Goal: Task Accomplishment & Management: Manage account settings

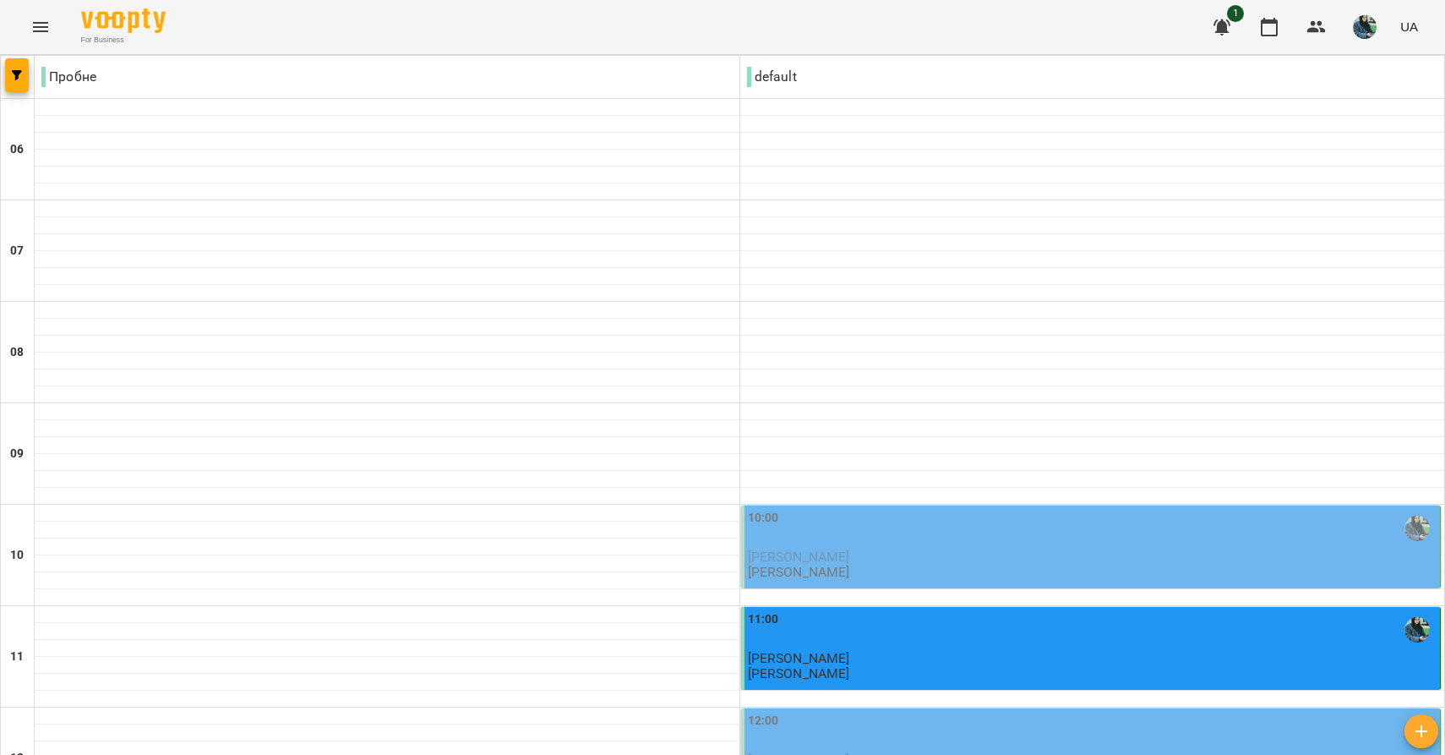
scroll to position [194, 0]
click at [881, 509] on div "10:00 [PERSON_NAME] [PERSON_NAME] Шпитецька" at bounding box center [1093, 545] width 690 height 72
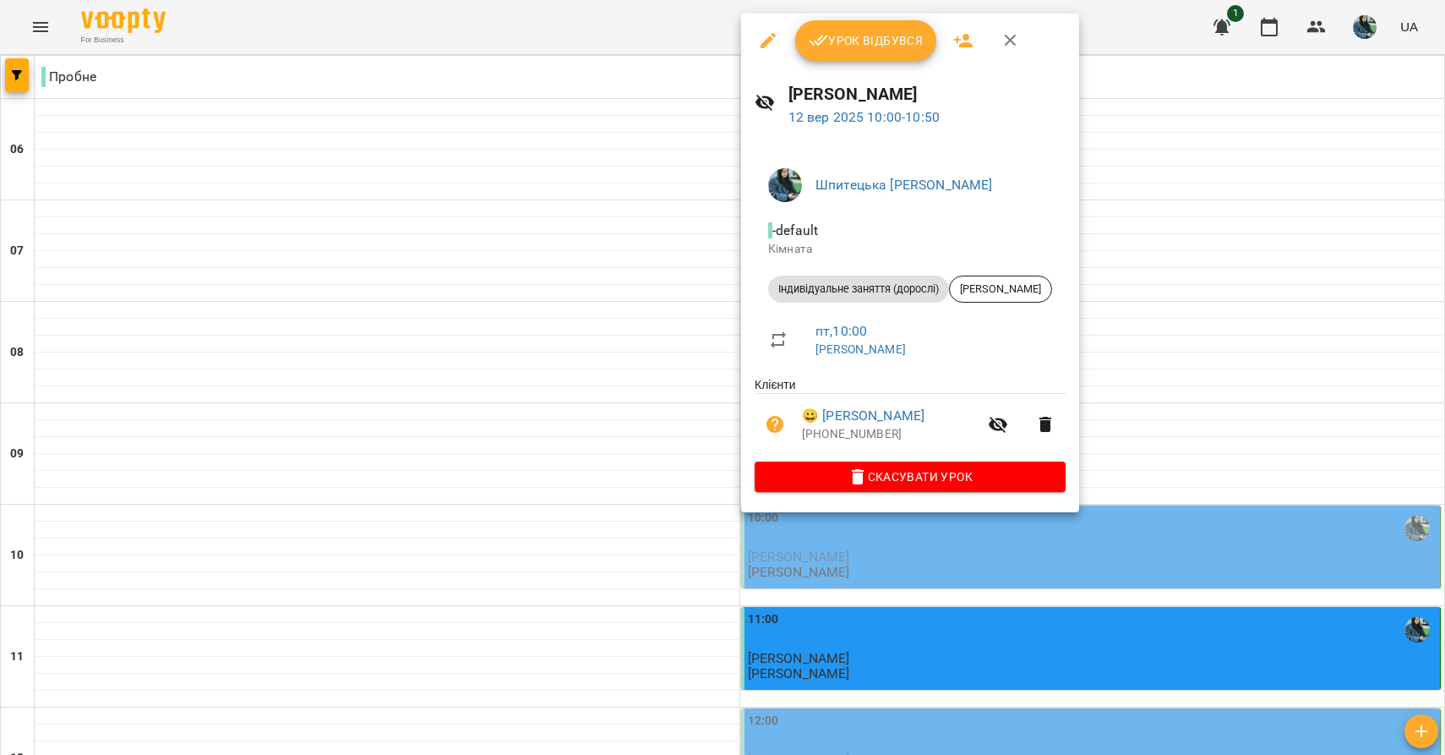
click at [851, 475] on span "Скасувати Урок" at bounding box center [910, 476] width 284 height 20
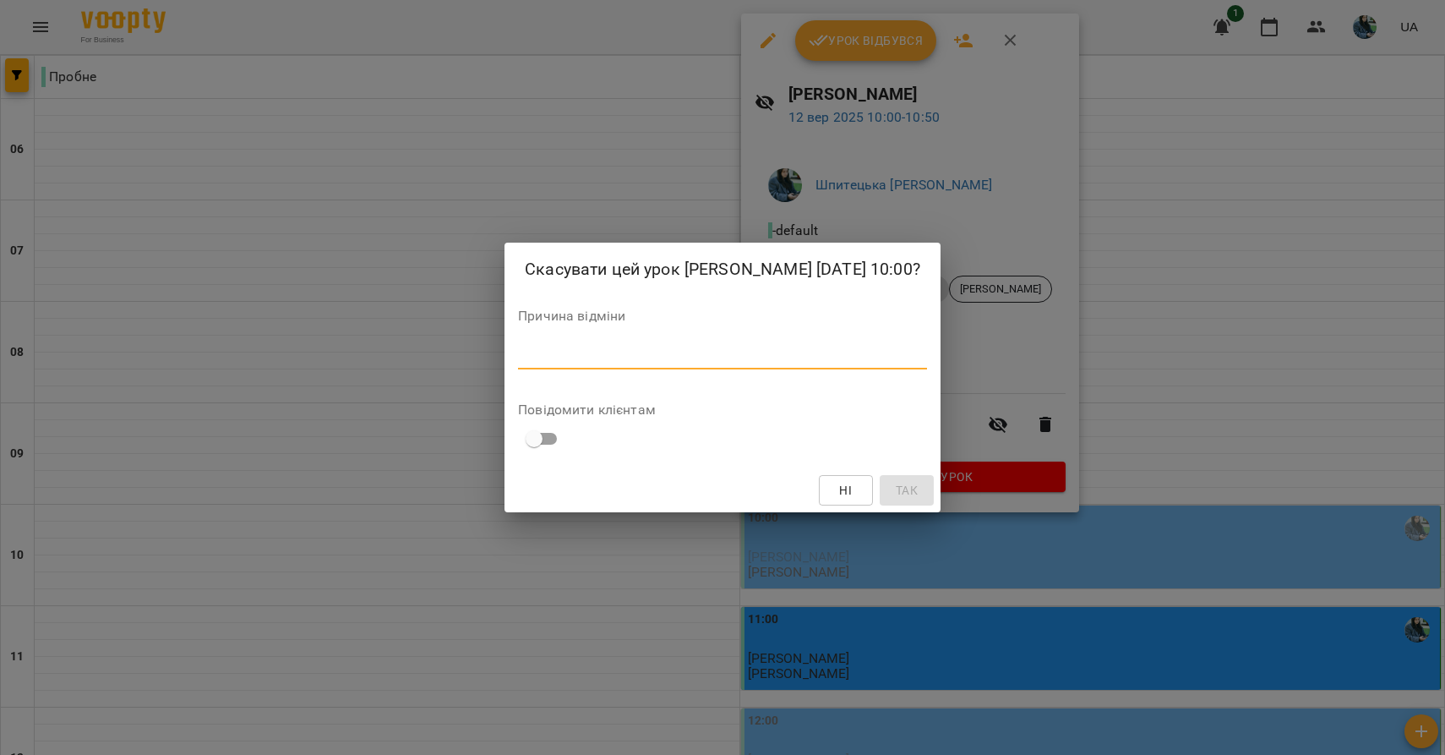
click at [746, 348] on textarea at bounding box center [722, 355] width 409 height 15
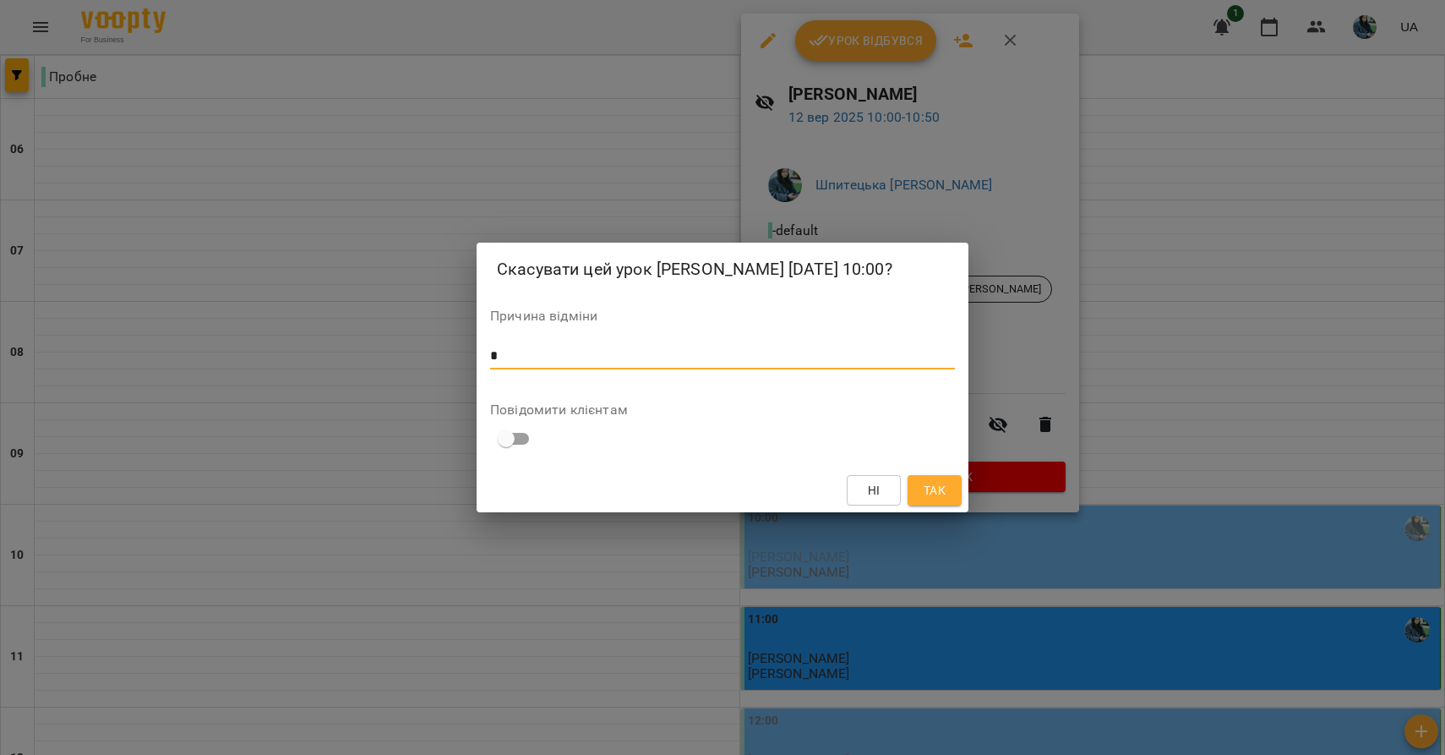
type textarea "*"
click at [938, 486] on span "Так" at bounding box center [935, 490] width 22 height 20
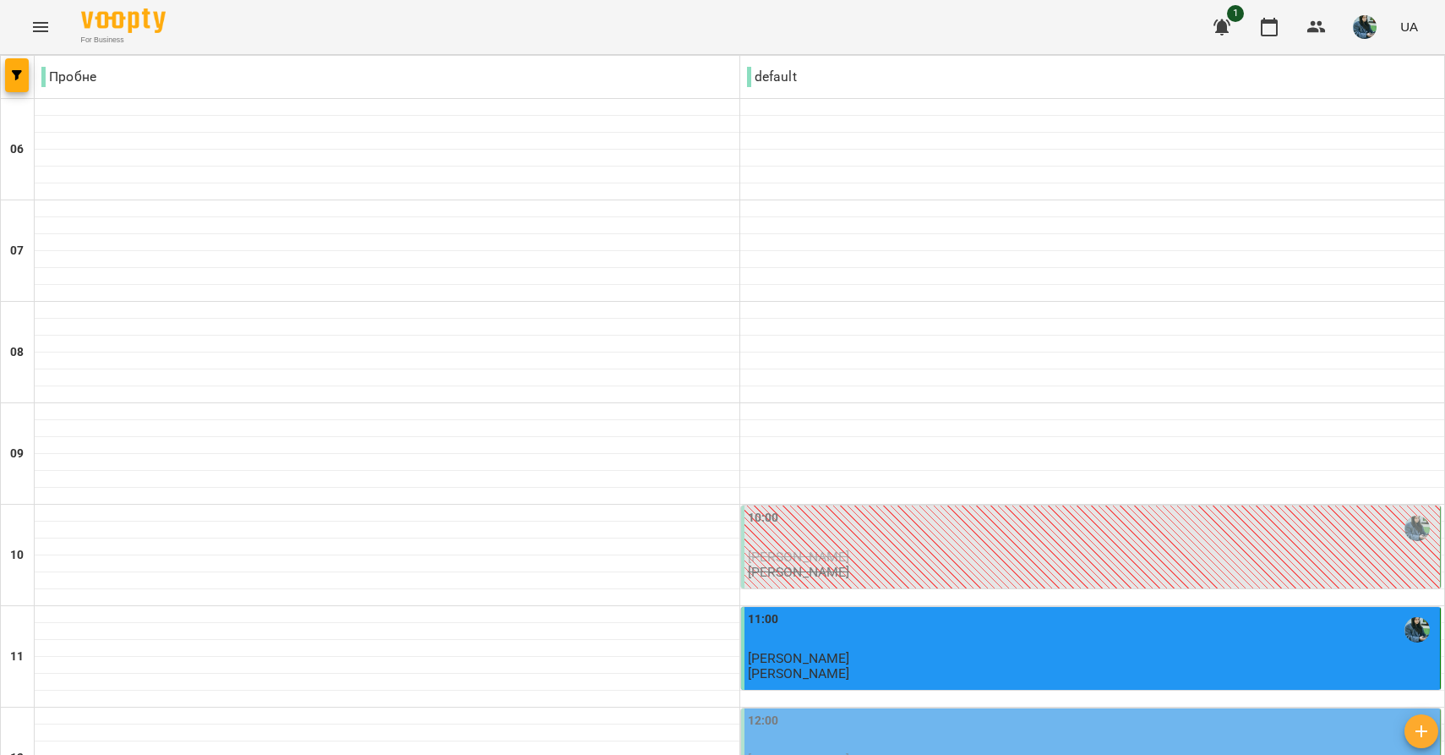
click at [874, 712] on div "12:00" at bounding box center [1093, 731] width 690 height 39
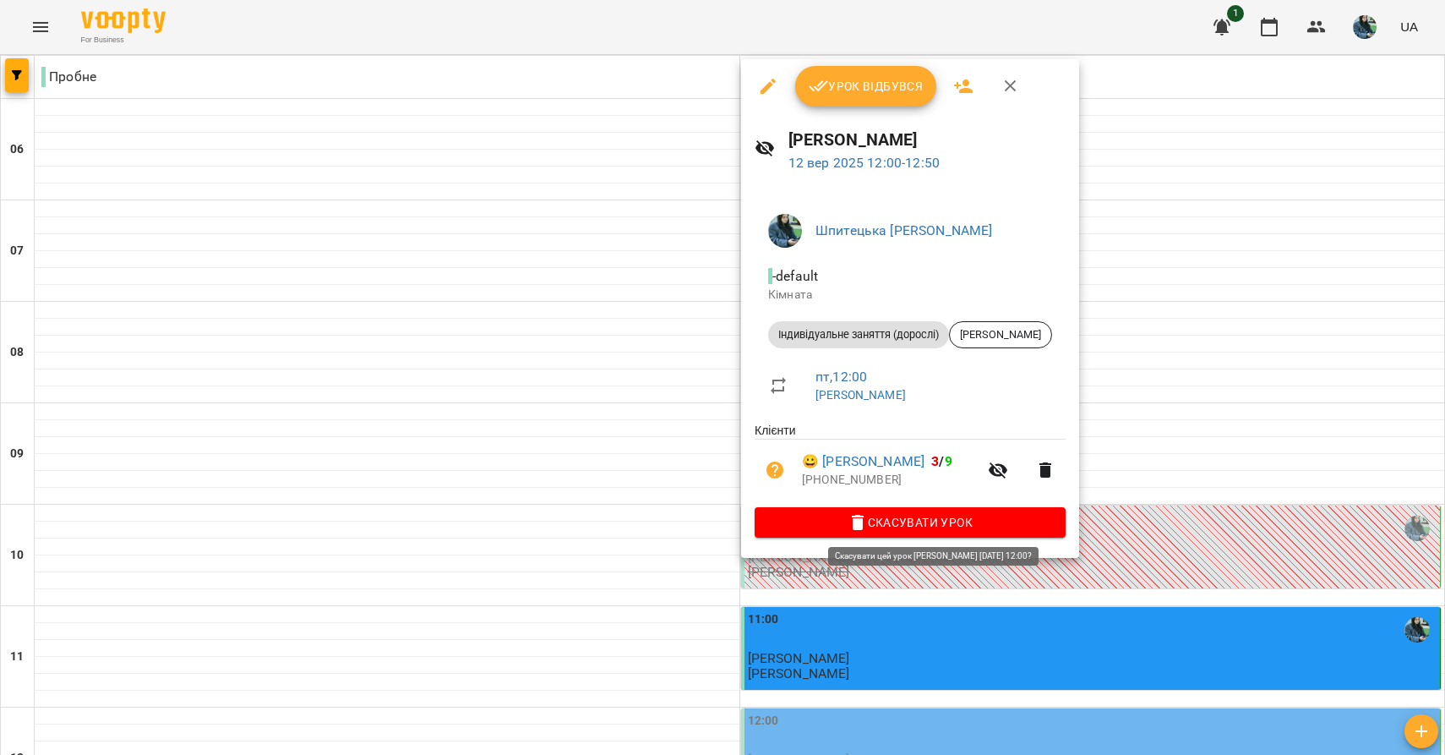
click at [864, 521] on icon "button" at bounding box center [858, 522] width 12 height 15
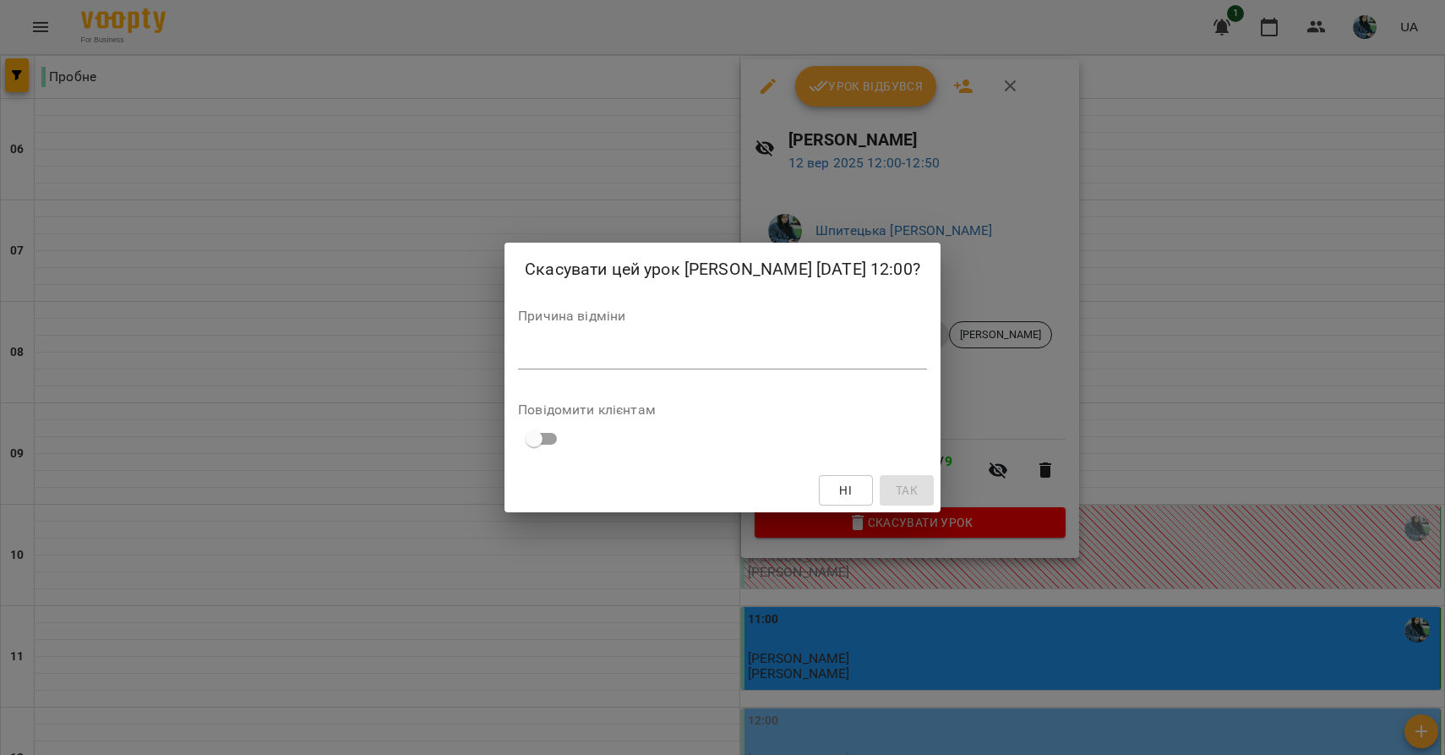
click at [712, 346] on div "*" at bounding box center [722, 356] width 409 height 26
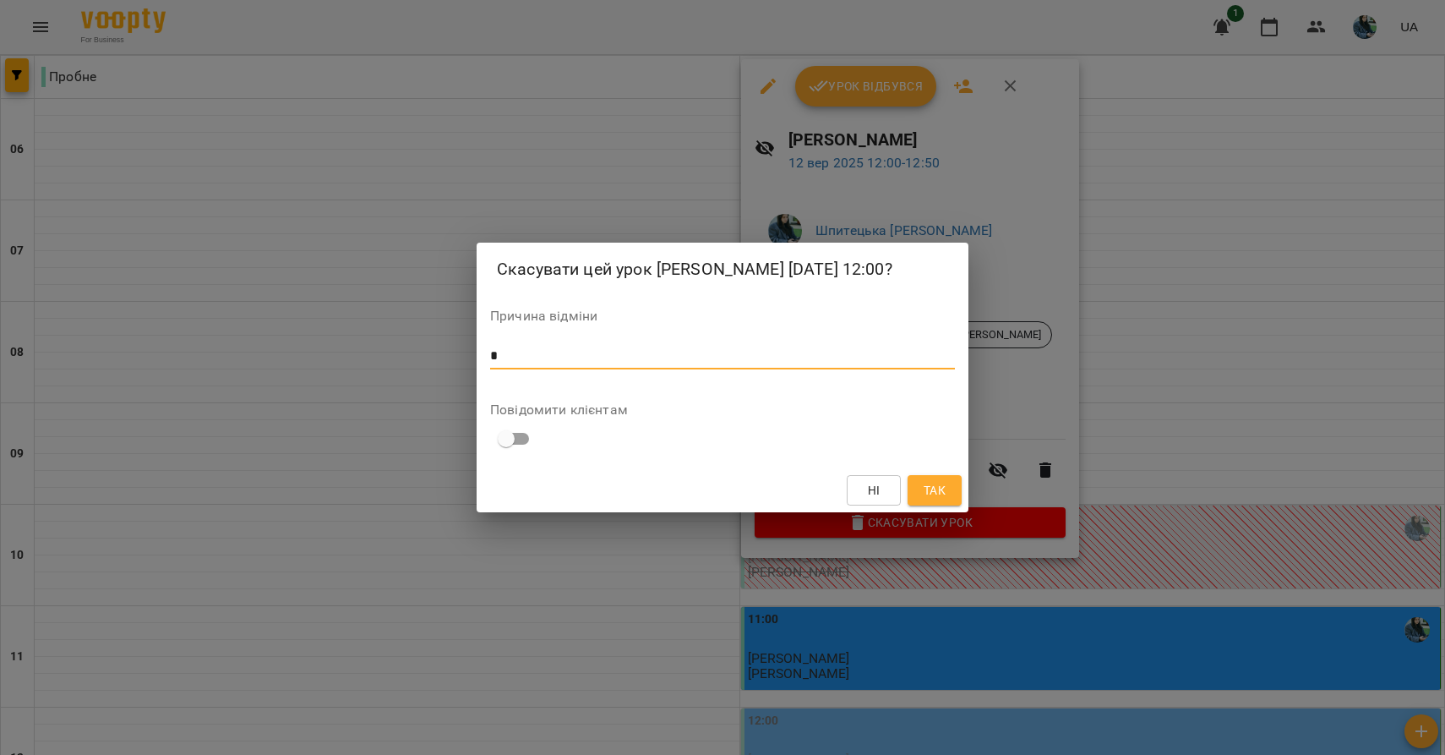
type textarea "*"
click at [931, 487] on span "Так" at bounding box center [935, 490] width 22 height 20
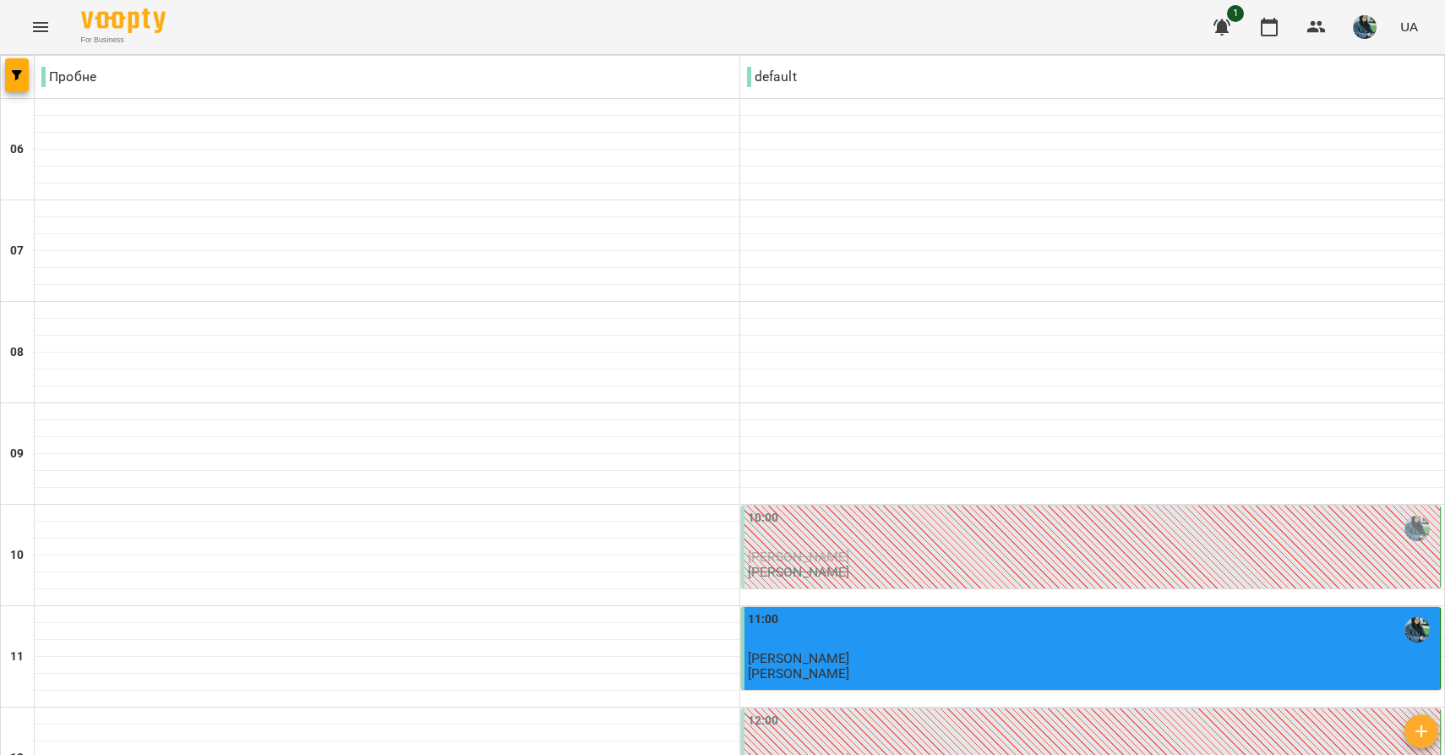
scroll to position [1180, 0]
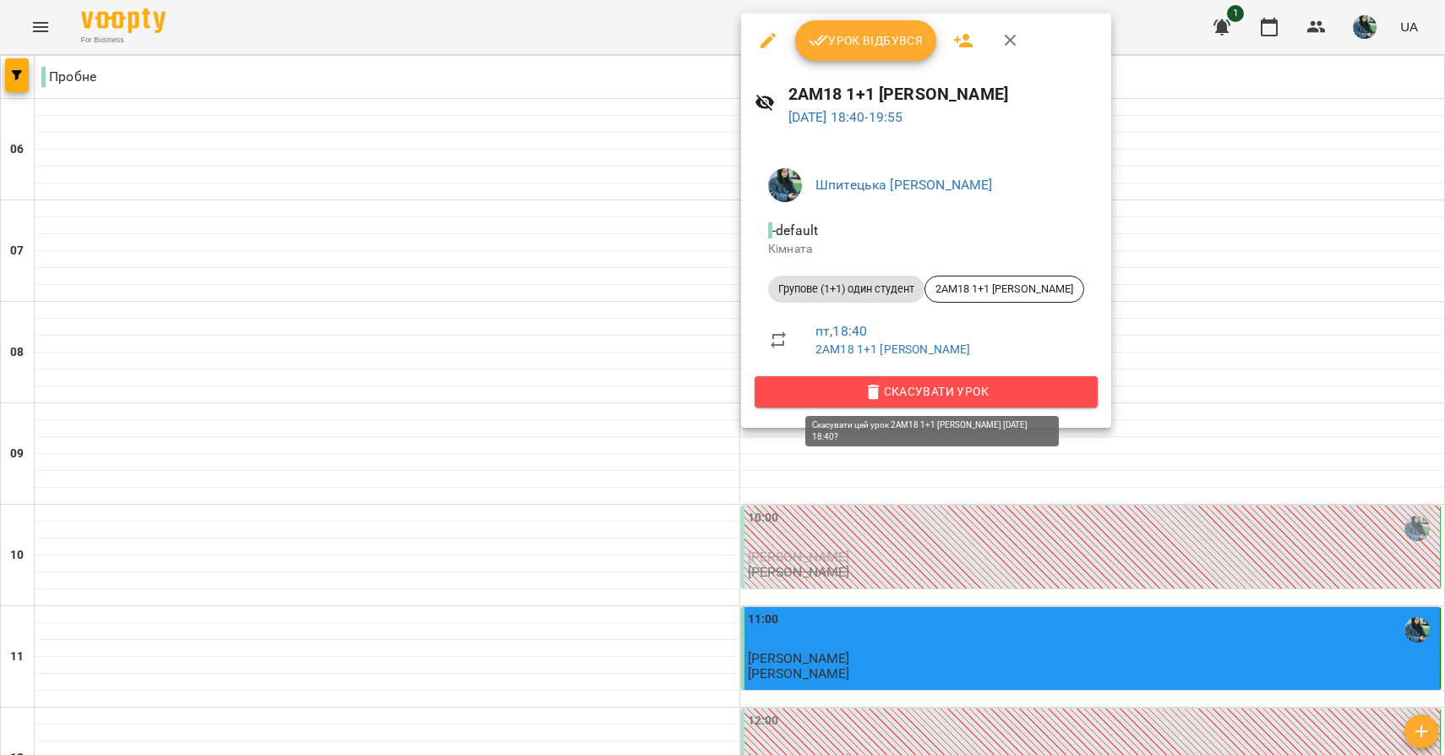
click at [884, 382] on icon "button" at bounding box center [874, 392] width 20 height 20
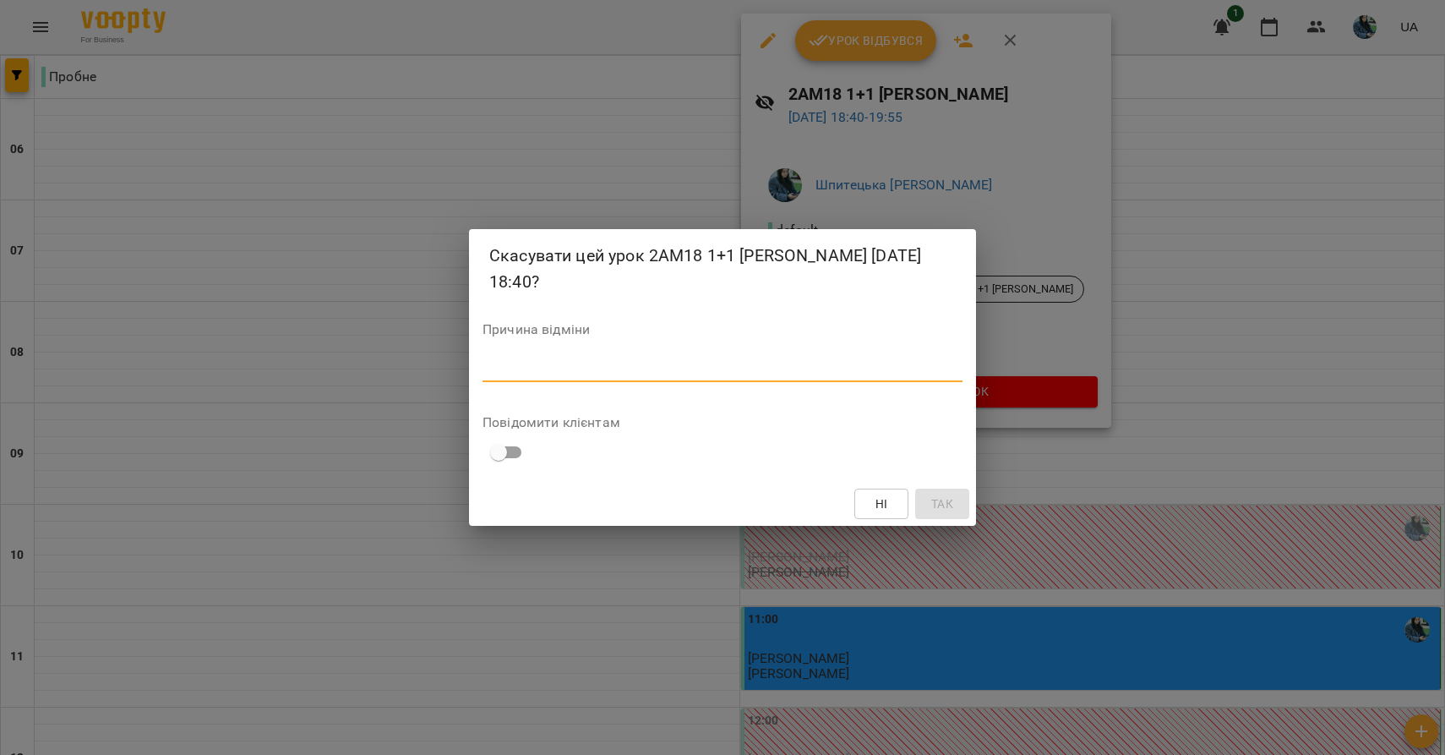
click at [849, 371] on textarea at bounding box center [723, 368] width 480 height 15
type textarea "*"
click at [936, 491] on button "Так" at bounding box center [942, 503] width 54 height 30
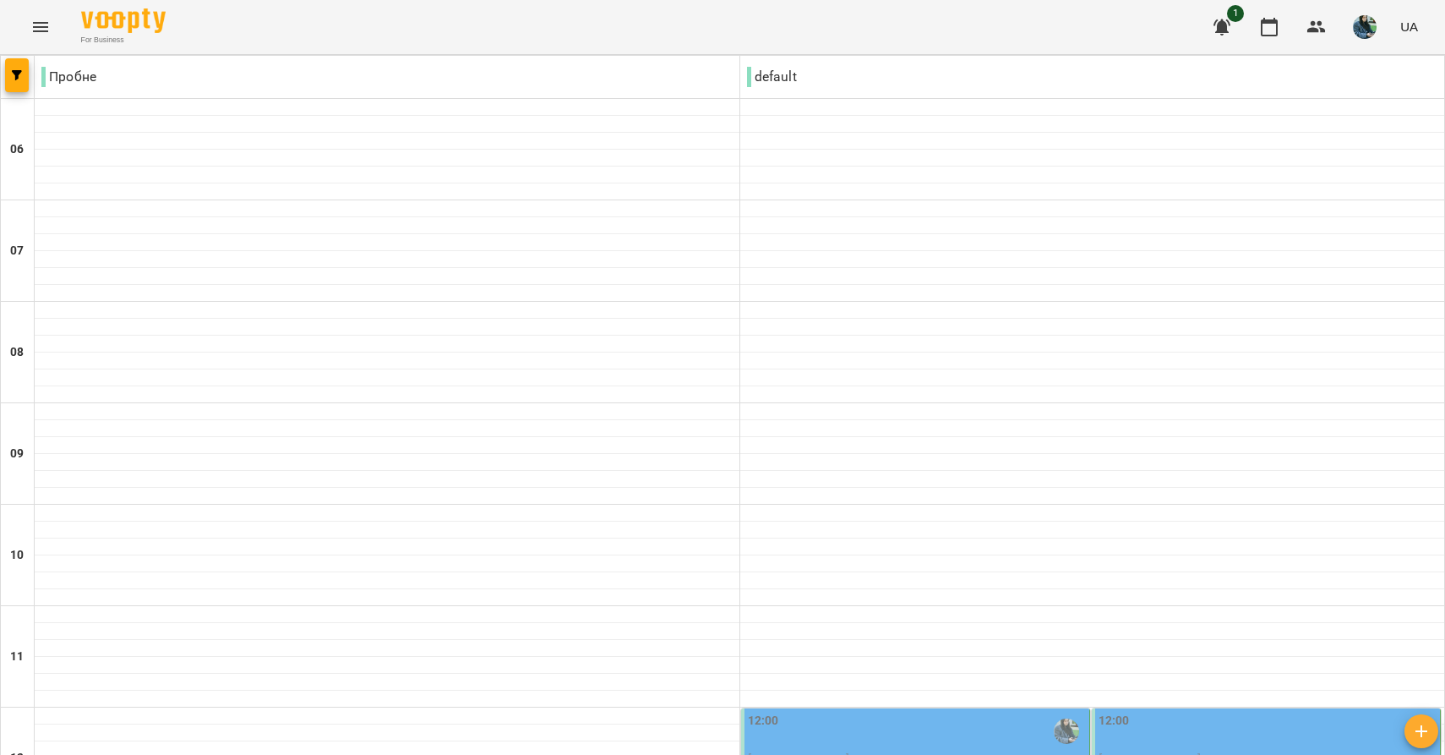
scroll to position [573, 0]
click at [944, 712] on div "12:00" at bounding box center [917, 731] width 338 height 39
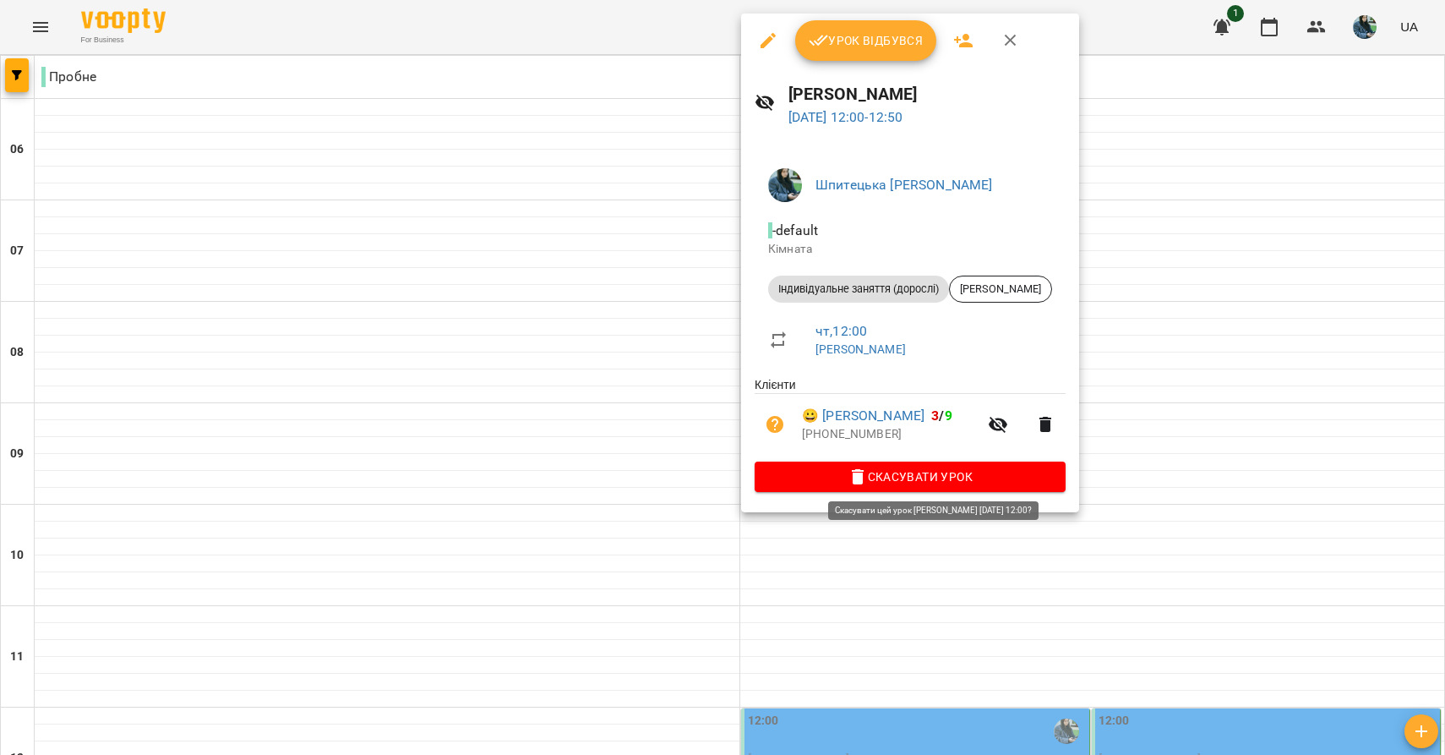
click at [868, 471] on icon "button" at bounding box center [858, 476] width 20 height 20
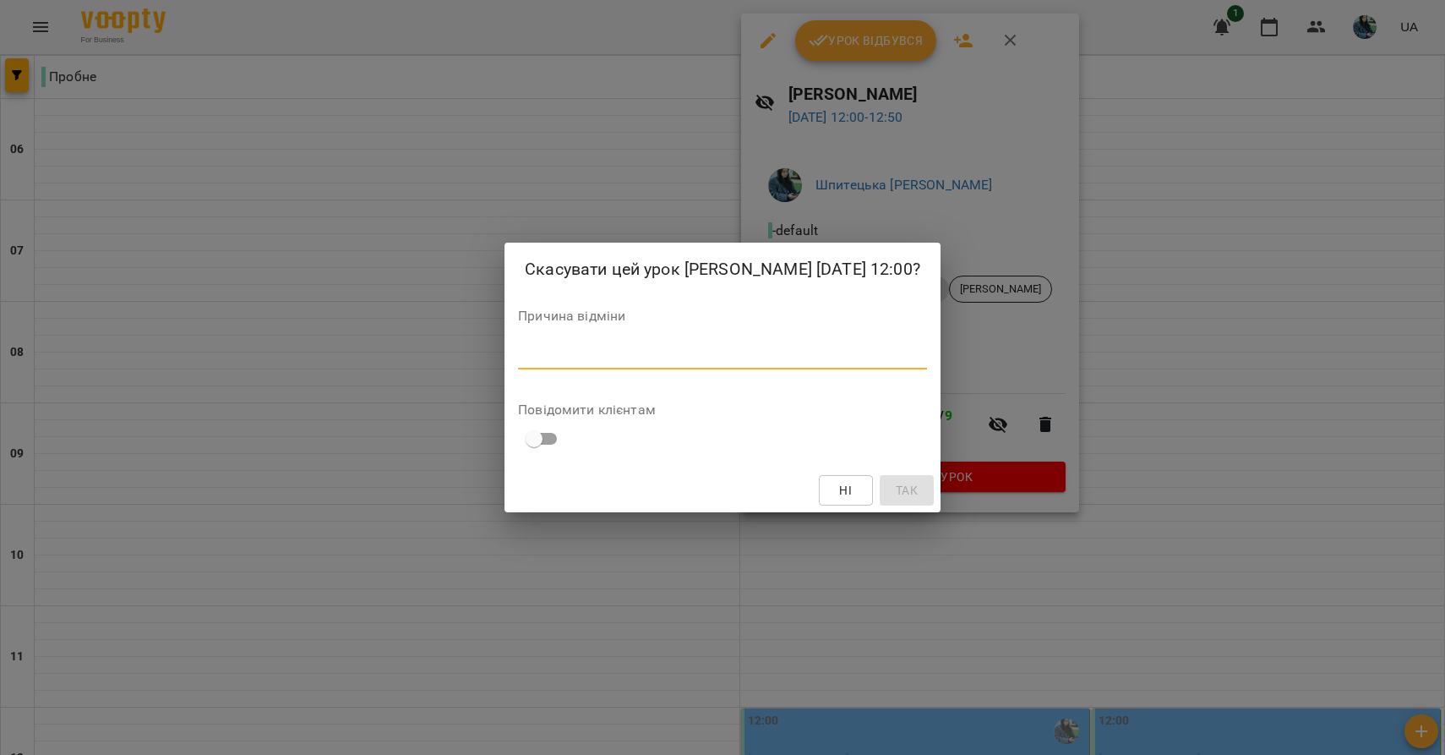
click at [763, 357] on textarea at bounding box center [722, 355] width 409 height 15
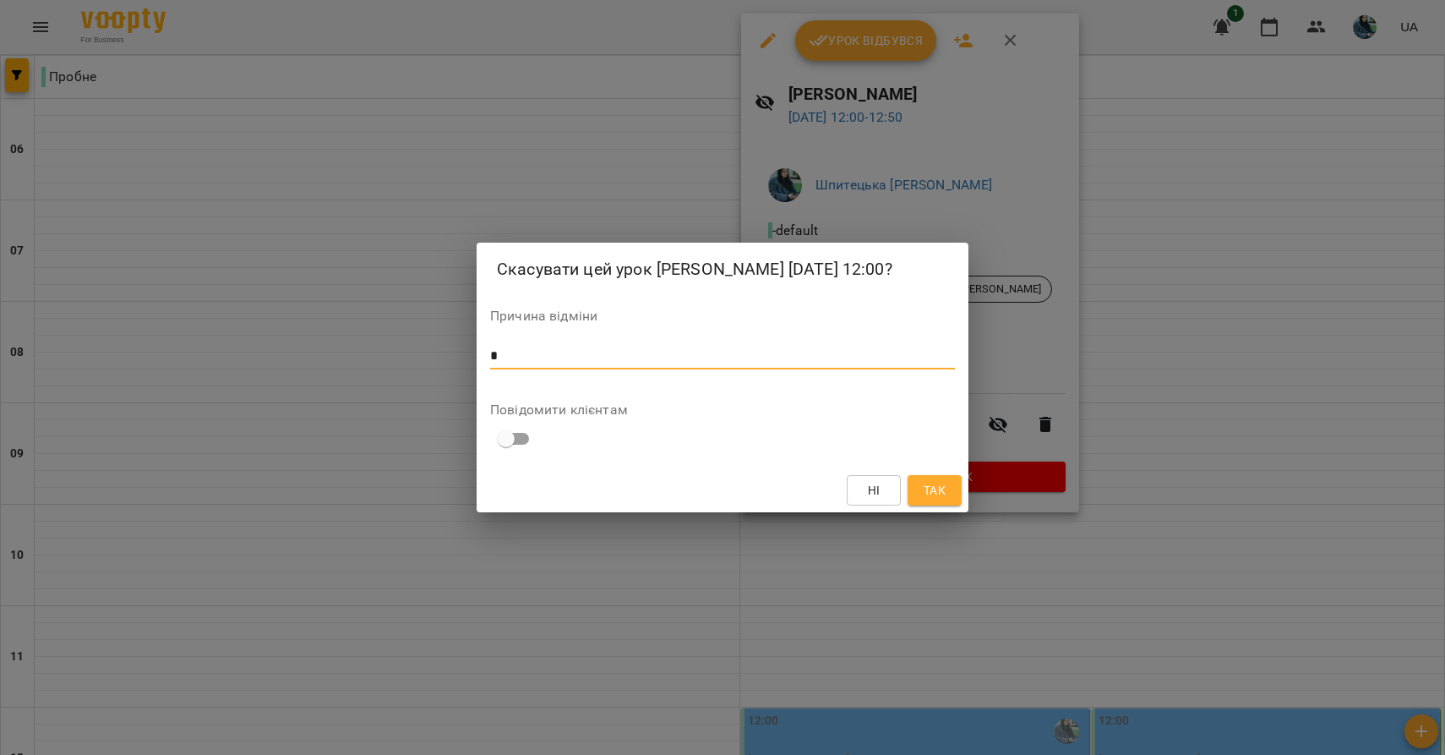
type textarea "*"
click at [937, 497] on span "Так" at bounding box center [935, 490] width 22 height 20
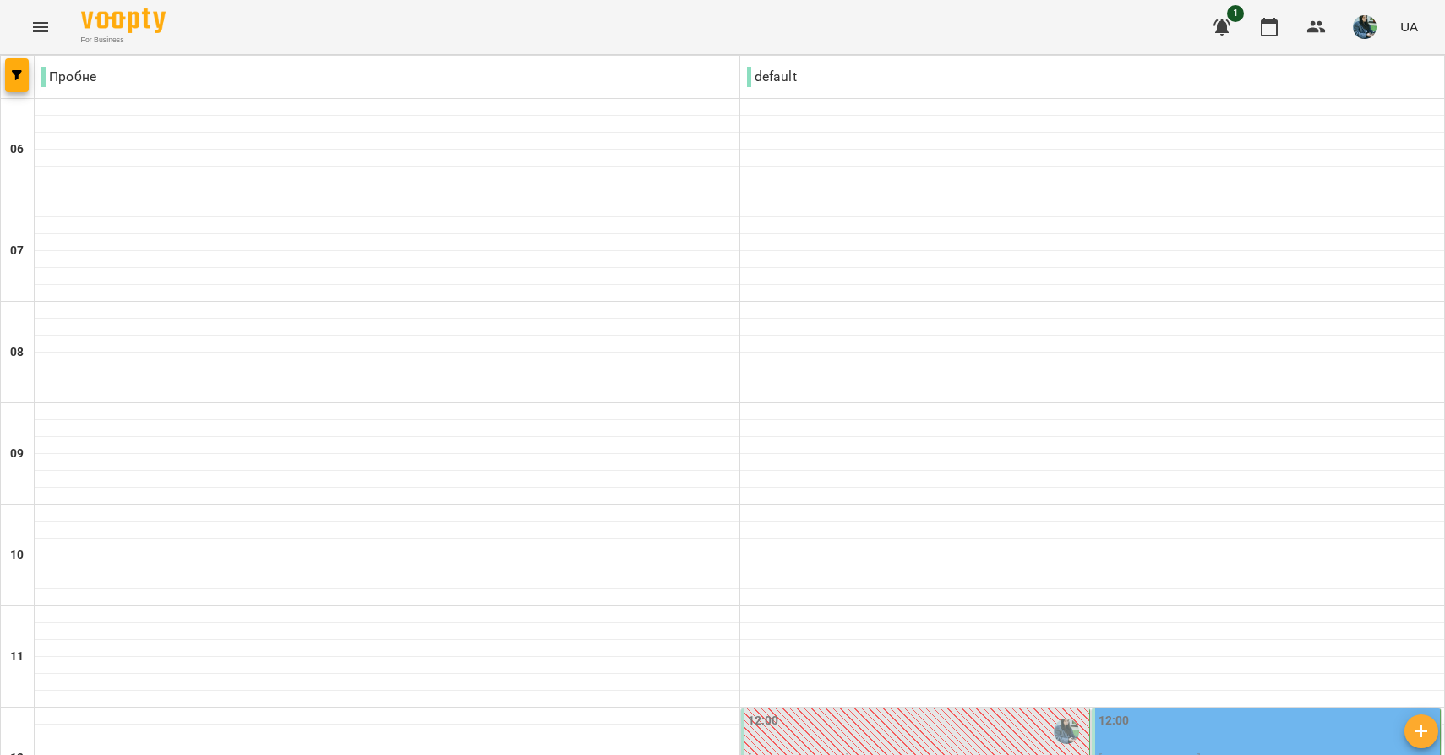
click at [1173, 751] on span "[PERSON_NAME]" at bounding box center [1150, 759] width 102 height 16
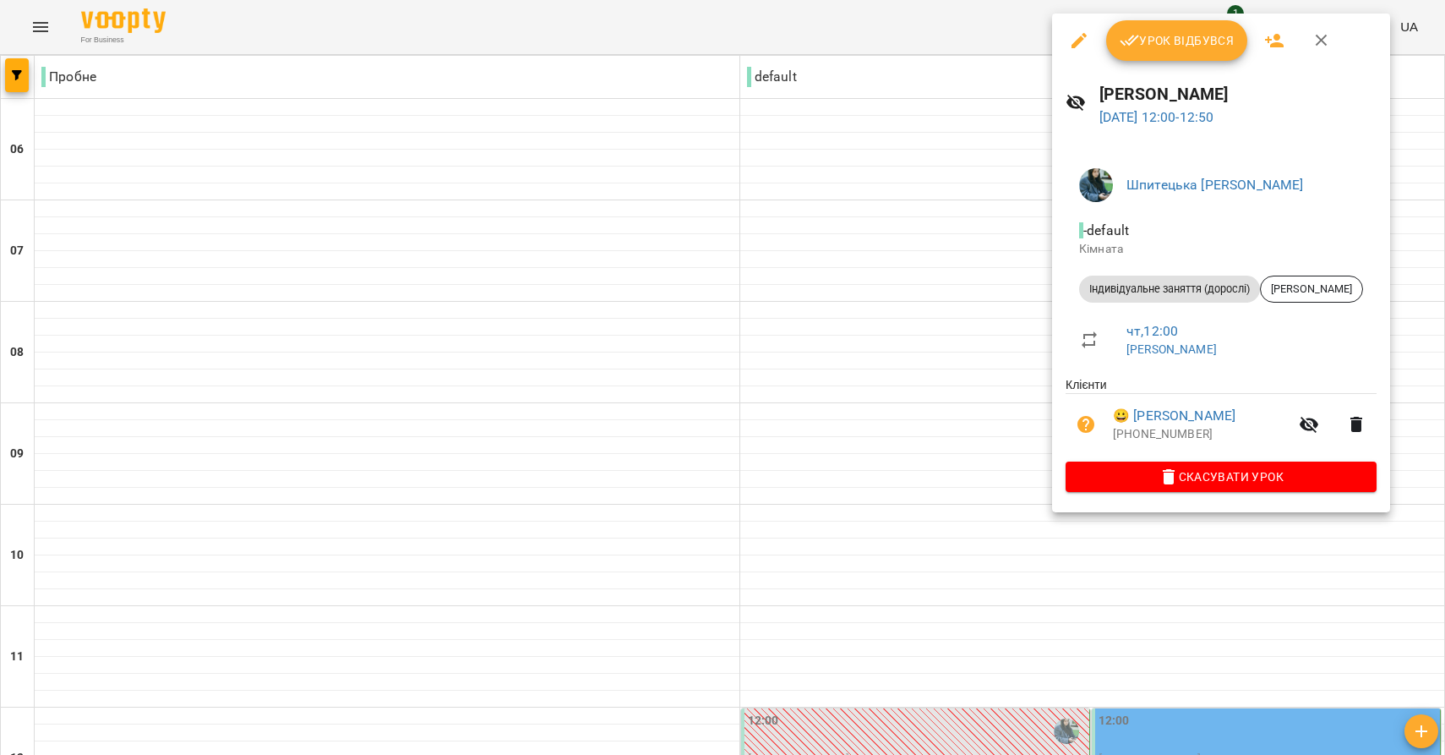
click at [1121, 471] on span "Скасувати Урок" at bounding box center [1221, 476] width 284 height 20
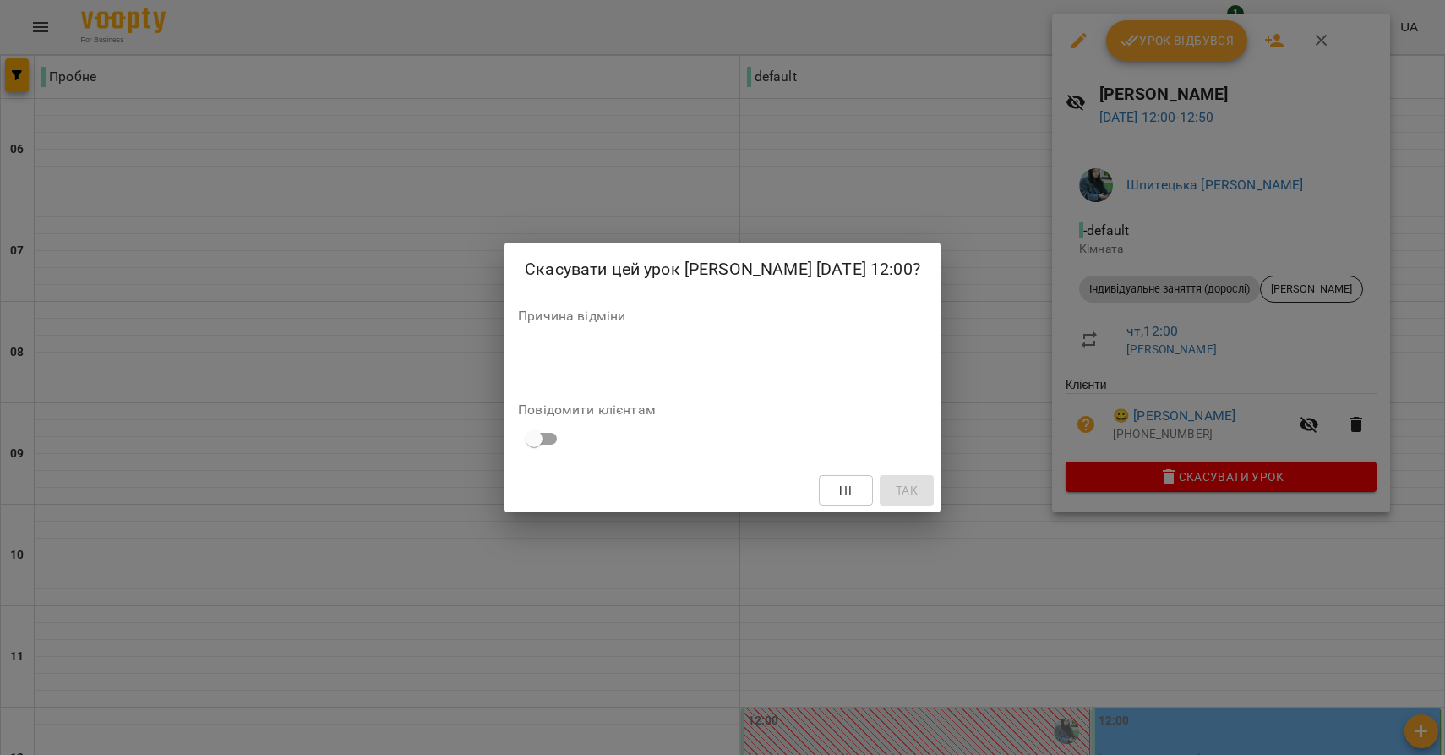
click at [843, 373] on div "Причина відміни *" at bounding box center [722, 342] width 409 height 67
click at [843, 357] on textarea at bounding box center [722, 355] width 409 height 15
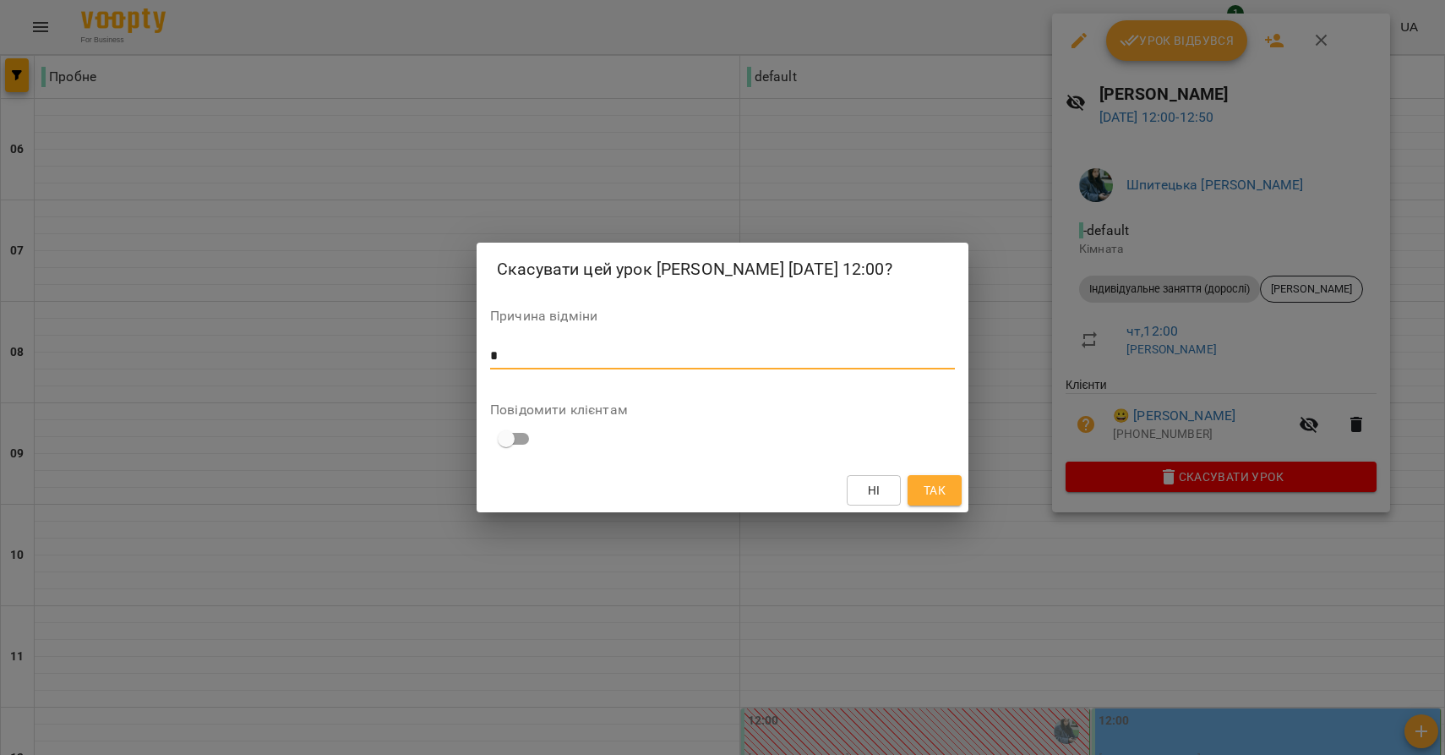
type textarea "*"
click at [925, 480] on span "Так" at bounding box center [935, 490] width 22 height 20
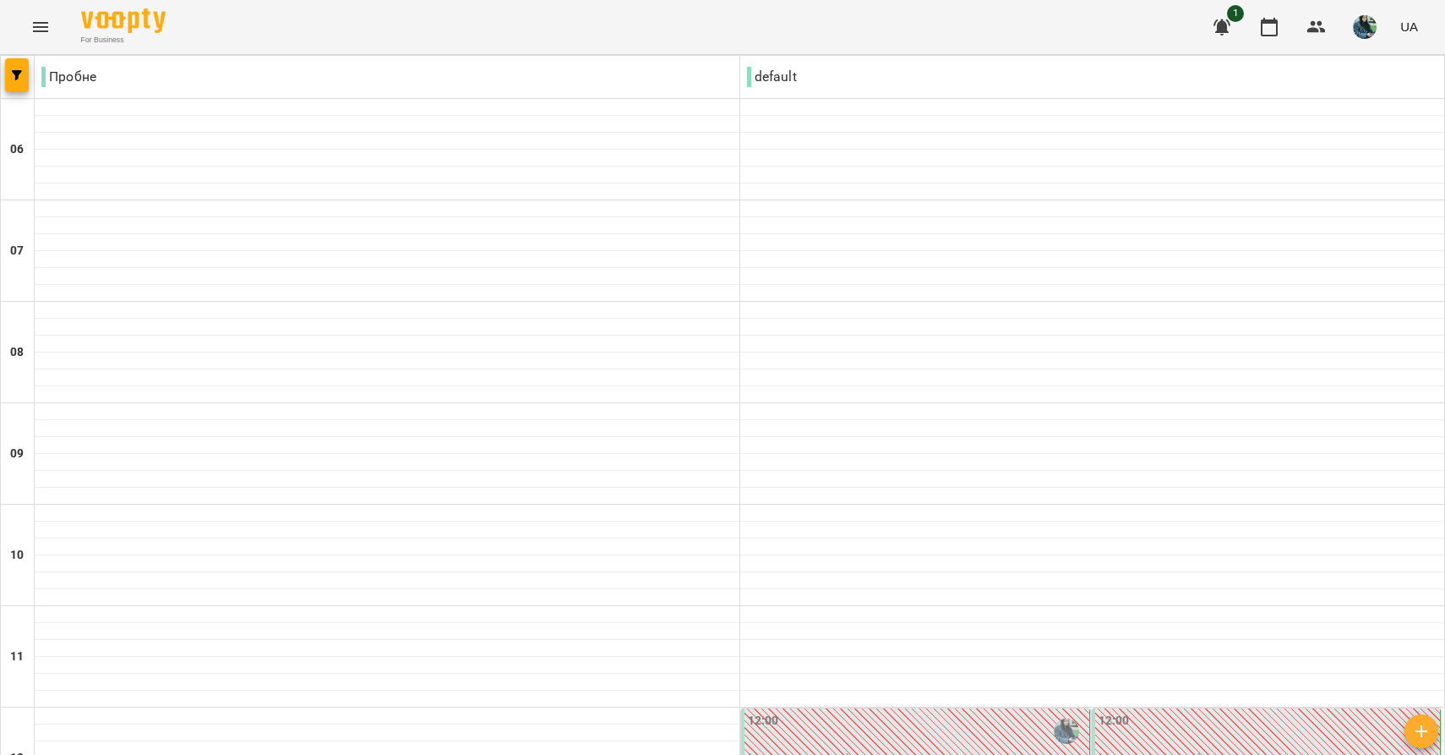
scroll to position [1143, 0]
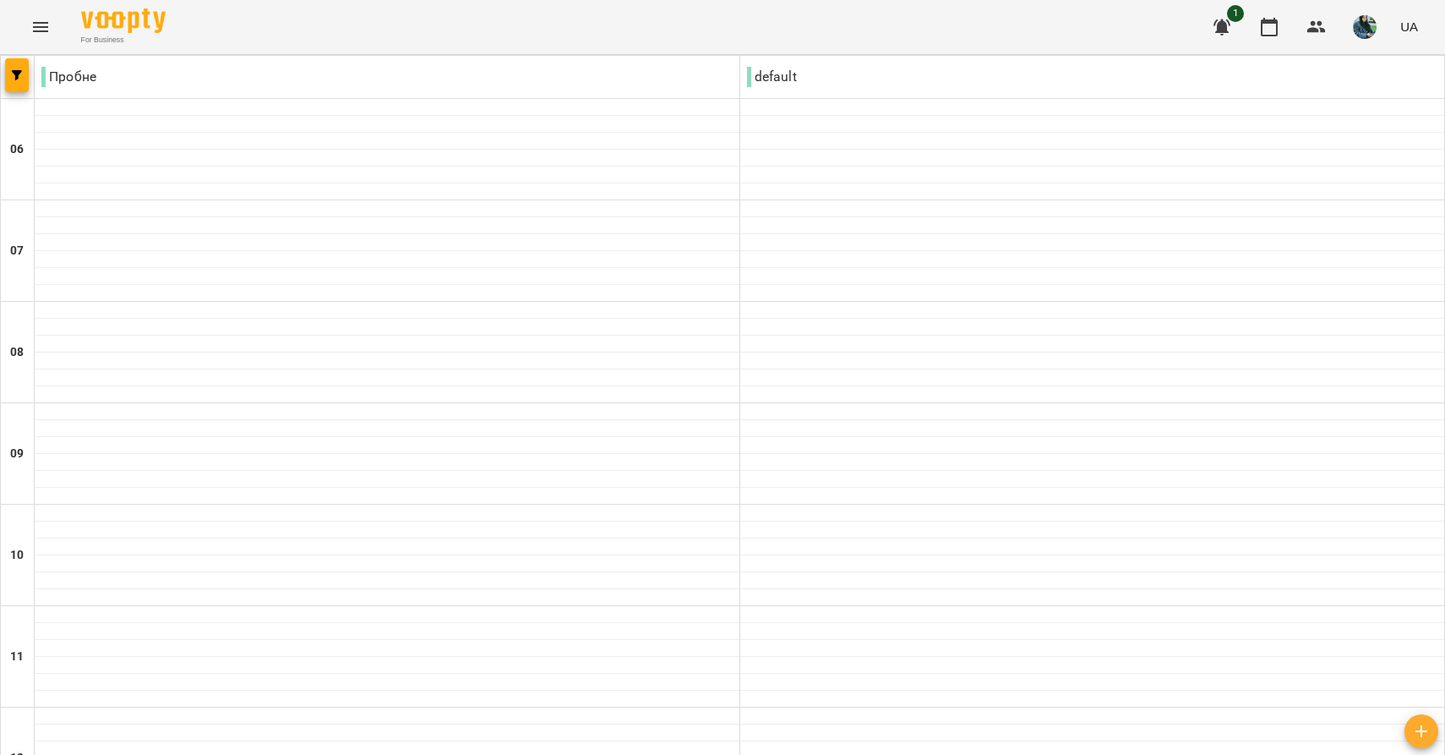
scroll to position [1180, 0]
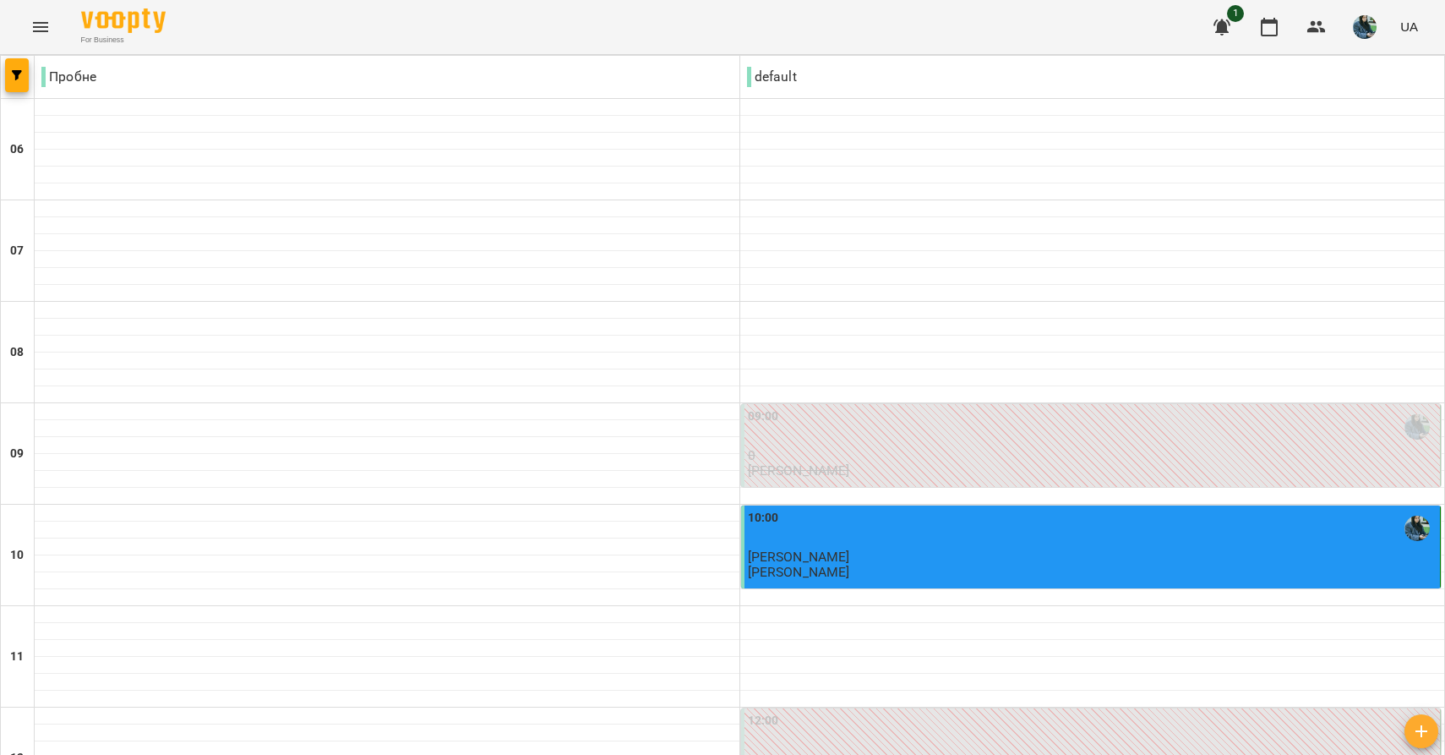
scroll to position [974, 0]
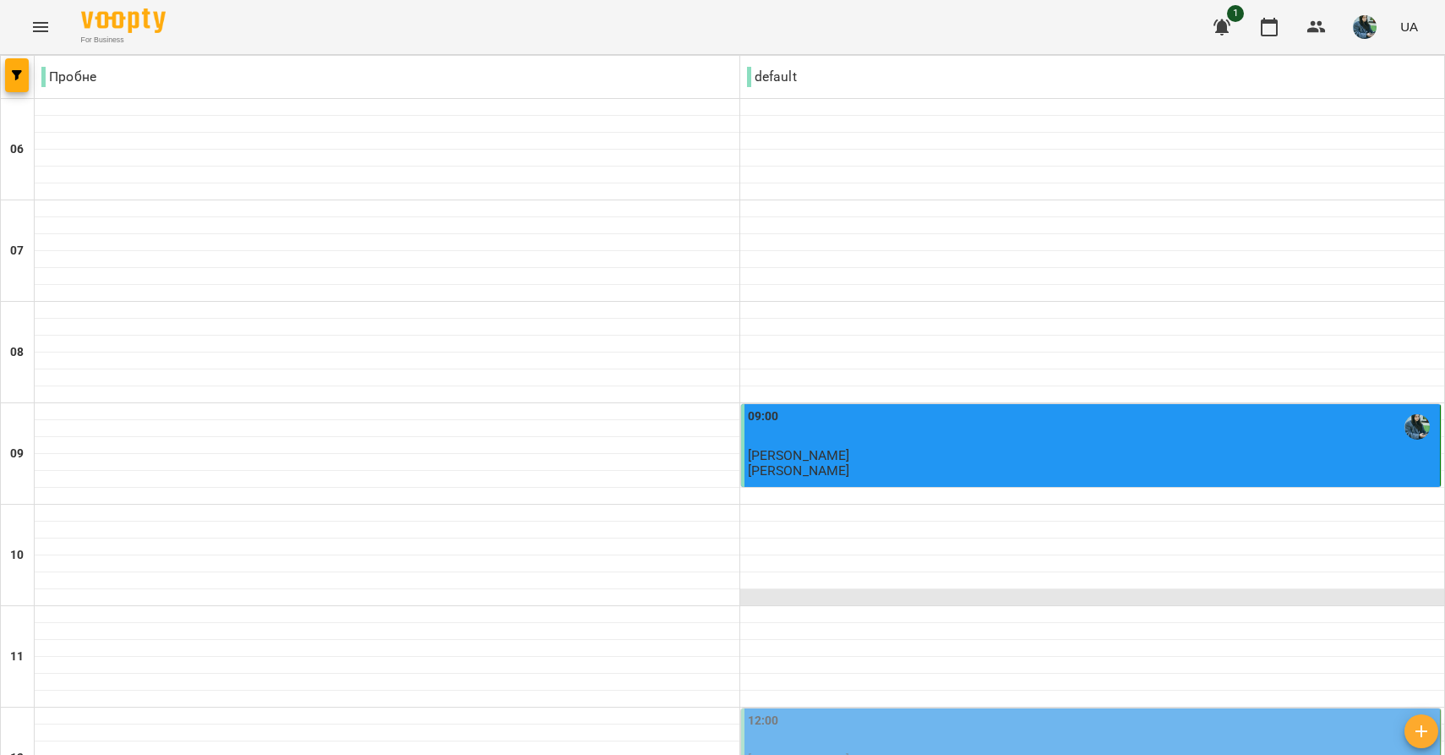
scroll to position [496, 0]
click at [1053, 752] on p "[PERSON_NAME]" at bounding box center [1093, 759] width 690 height 14
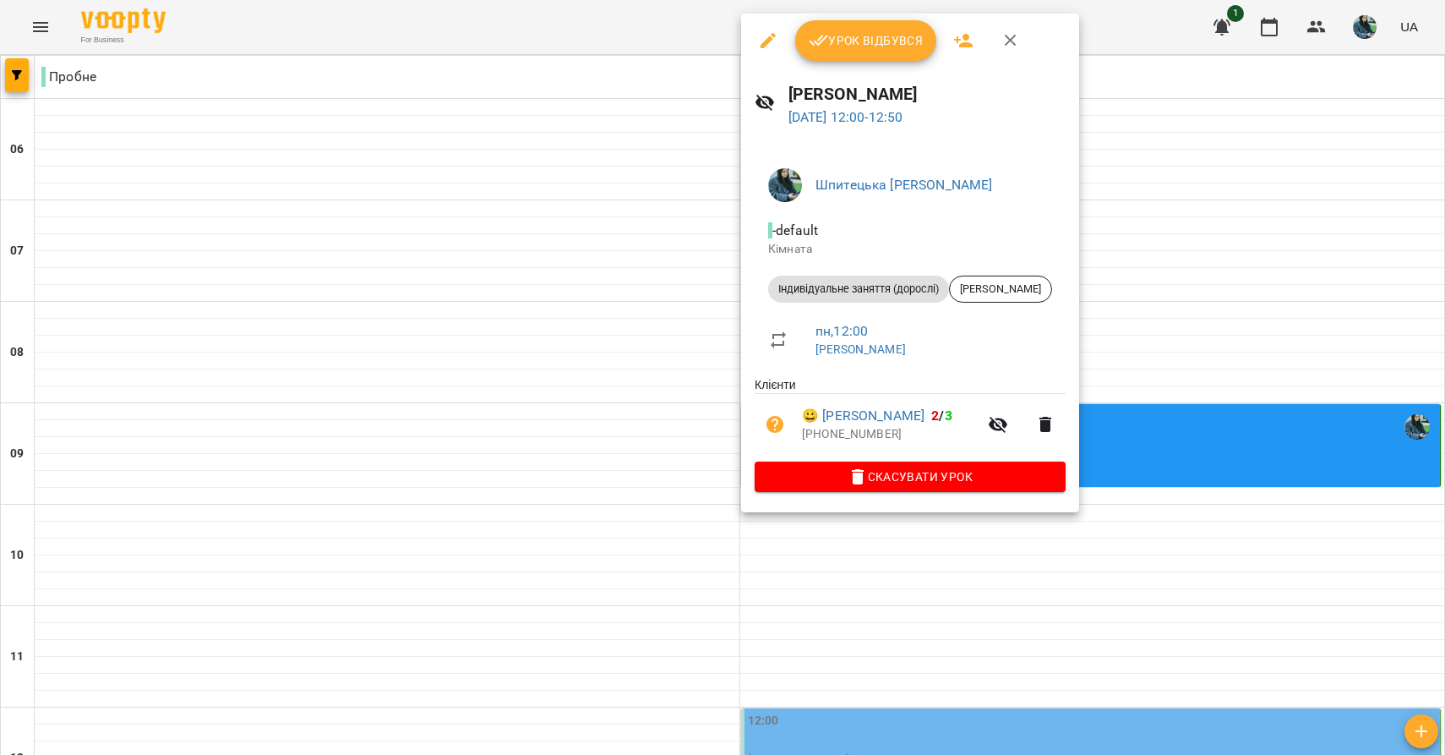
click at [555, 440] on div at bounding box center [722, 377] width 1445 height 755
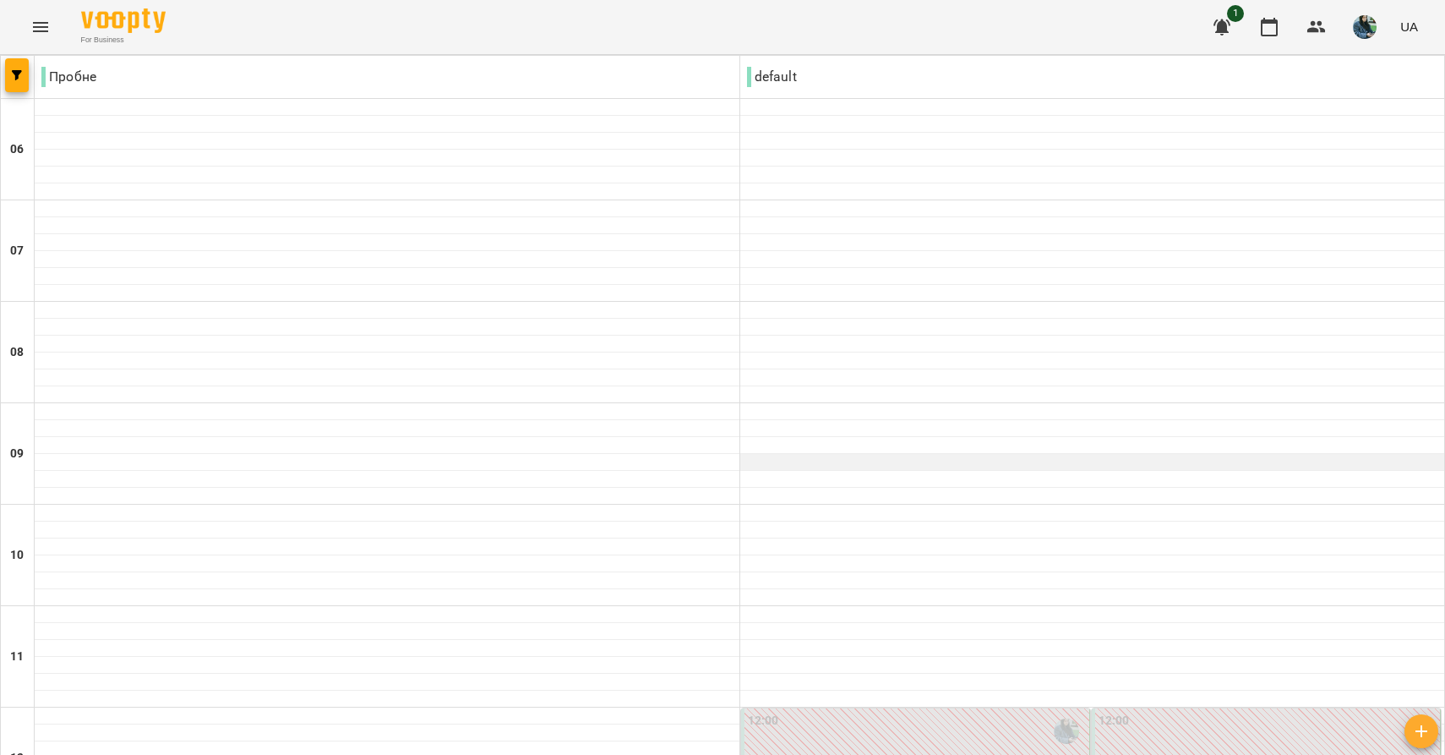
scroll to position [638, 0]
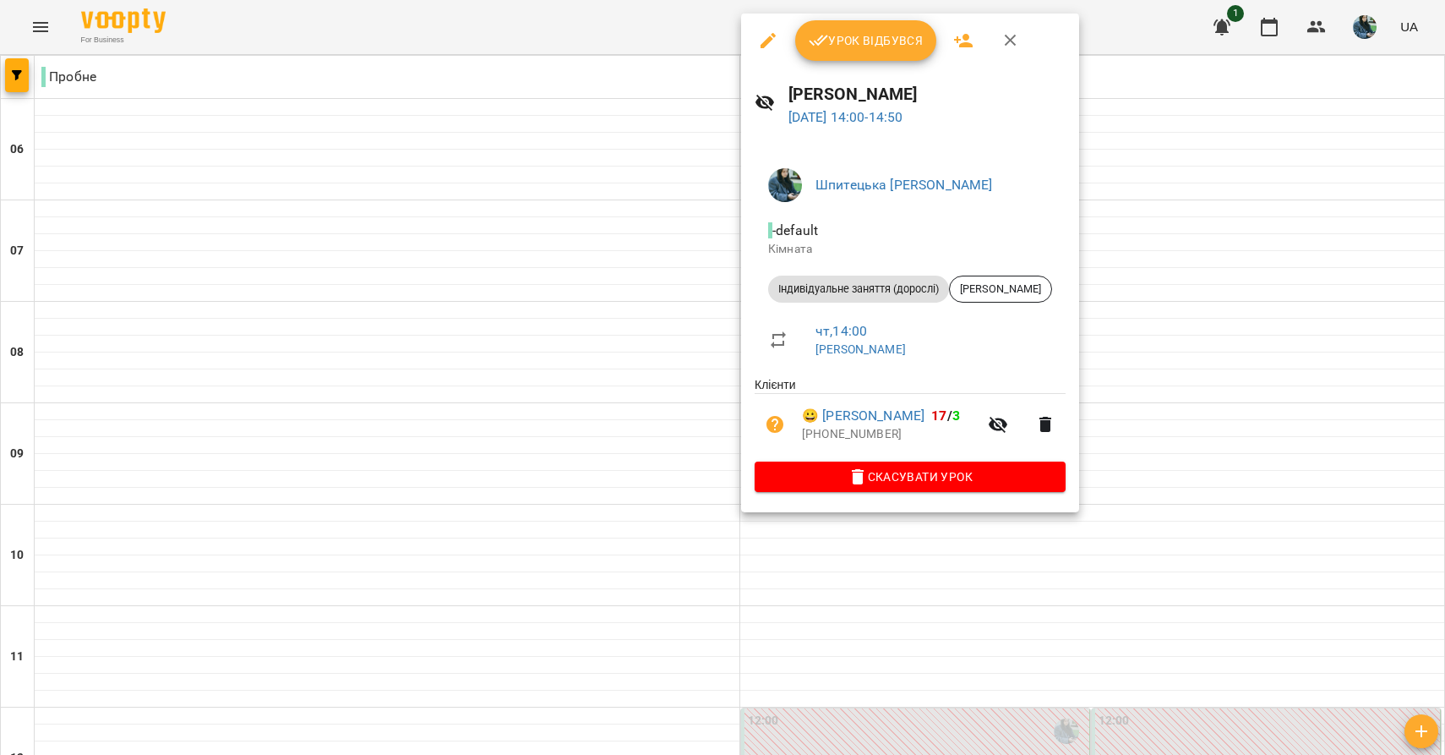
click at [597, 341] on div at bounding box center [722, 377] width 1445 height 755
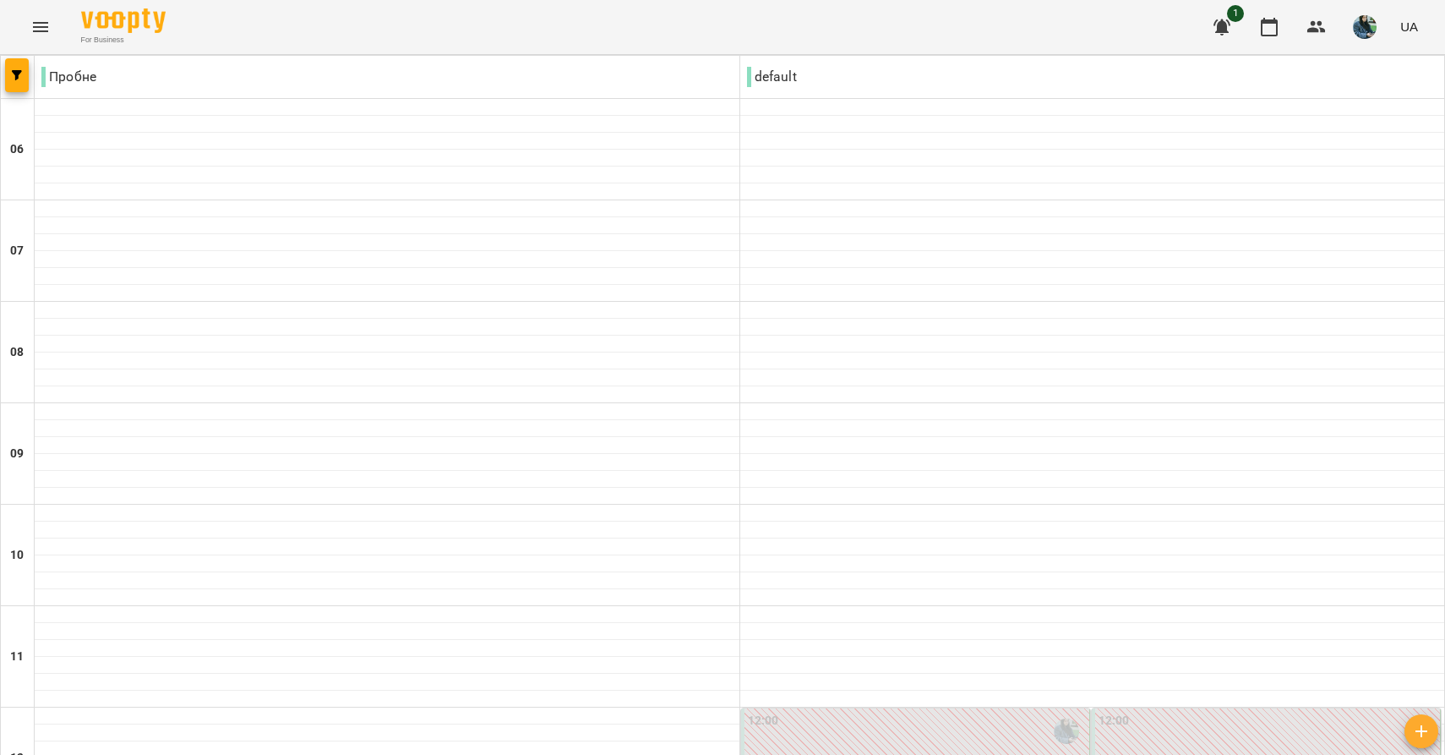
scroll to position [1180, 0]
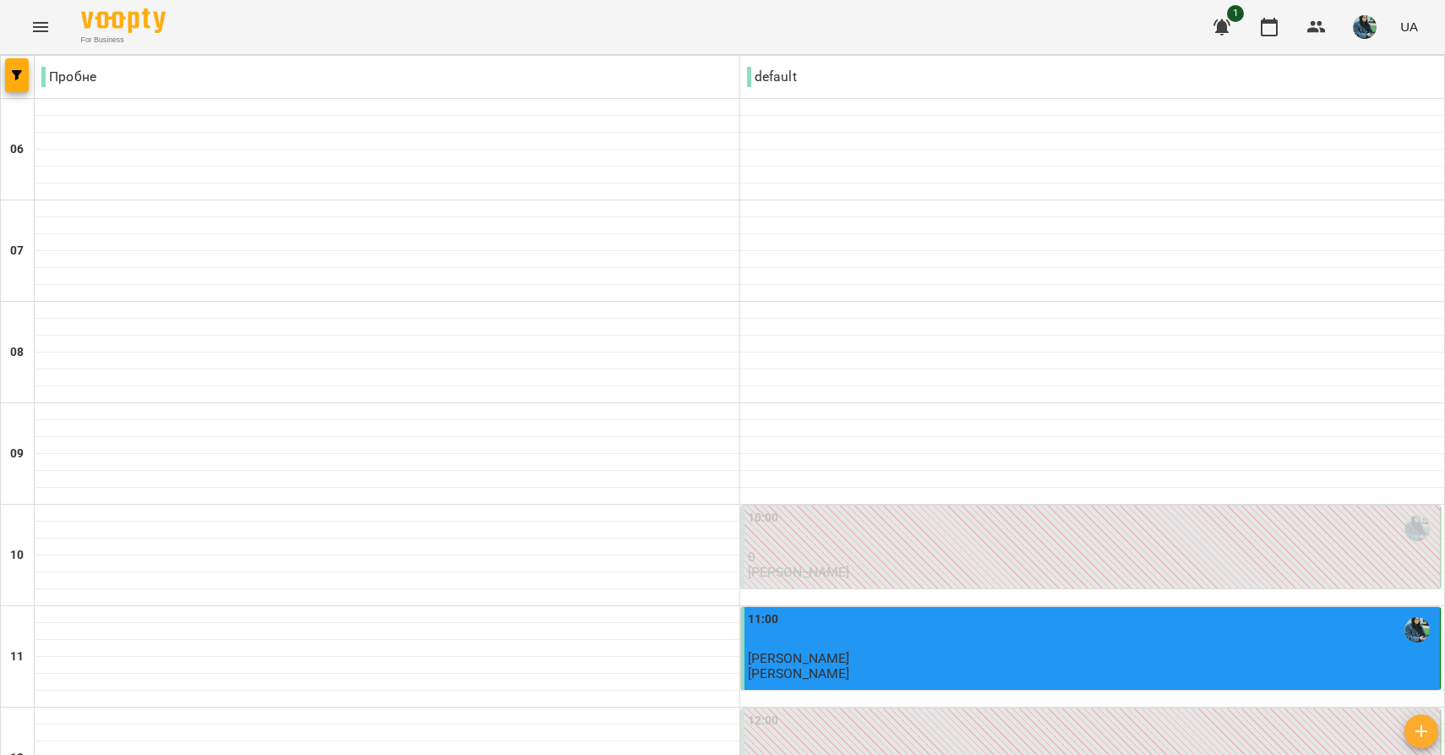
scroll to position [756, 0]
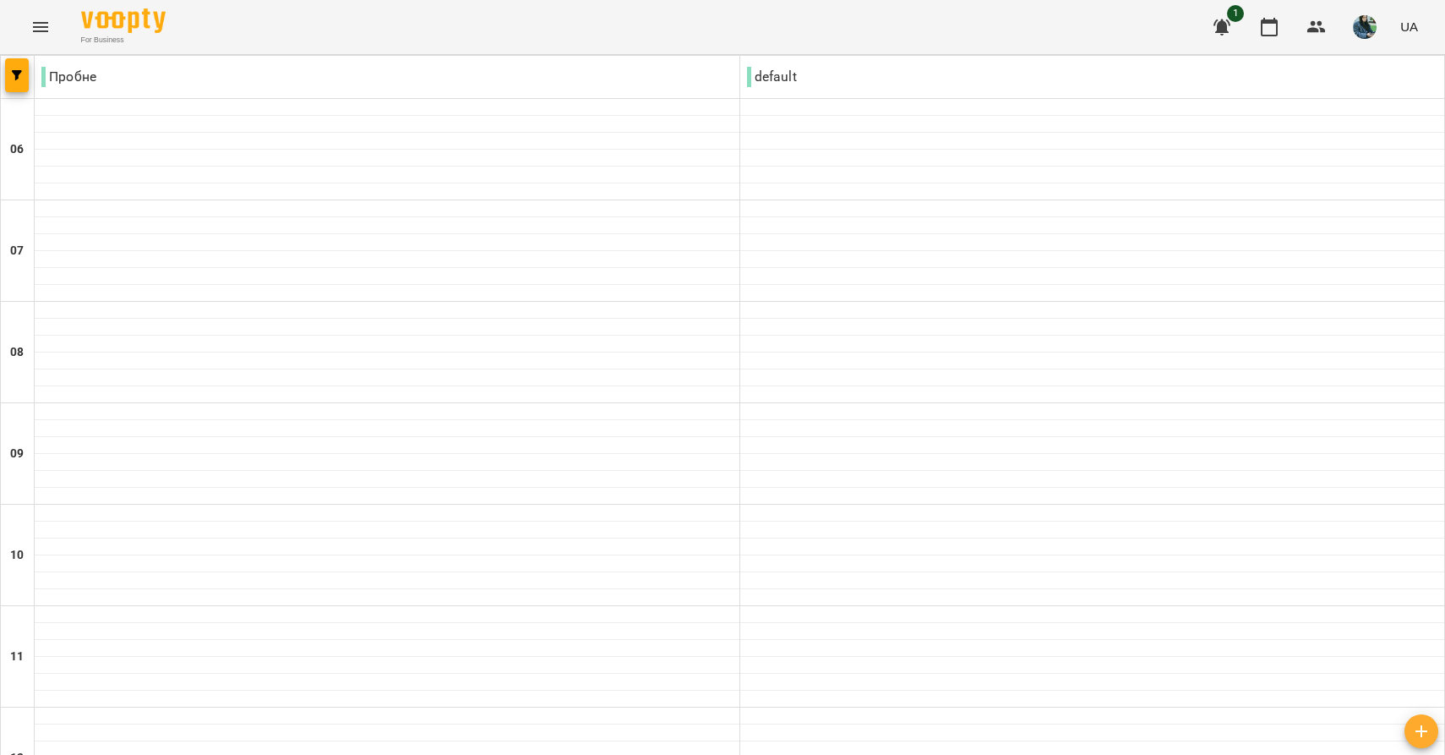
scroll to position [1180, 0]
